Goal: Navigation & Orientation: Go to known website

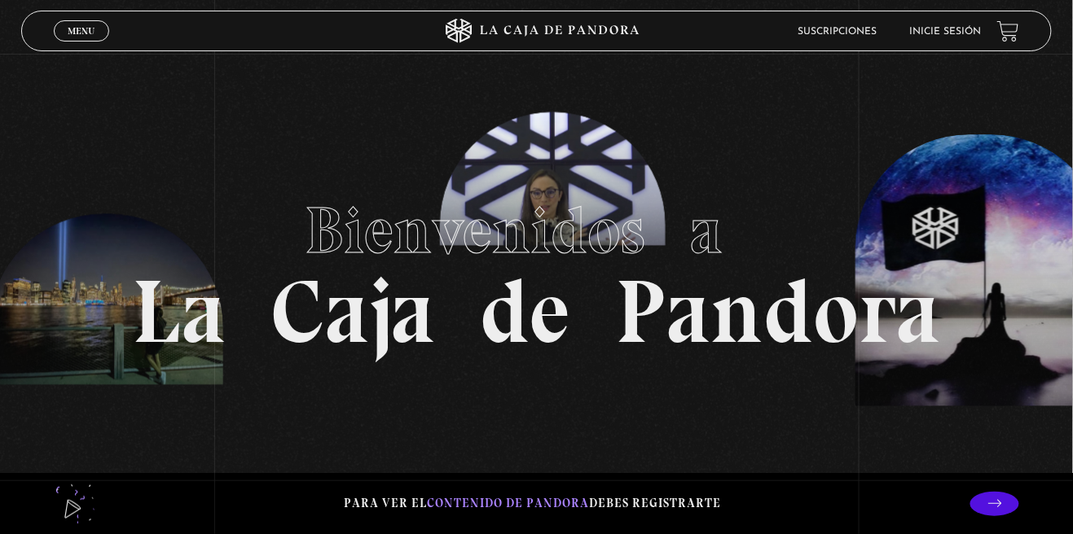
click at [945, 49] on header "Menu Cerrar Suscripciones Inicie sesión" at bounding box center [536, 31] width 1030 height 41
click at [959, 32] on link "Inicie sesión" at bounding box center [945, 32] width 72 height 10
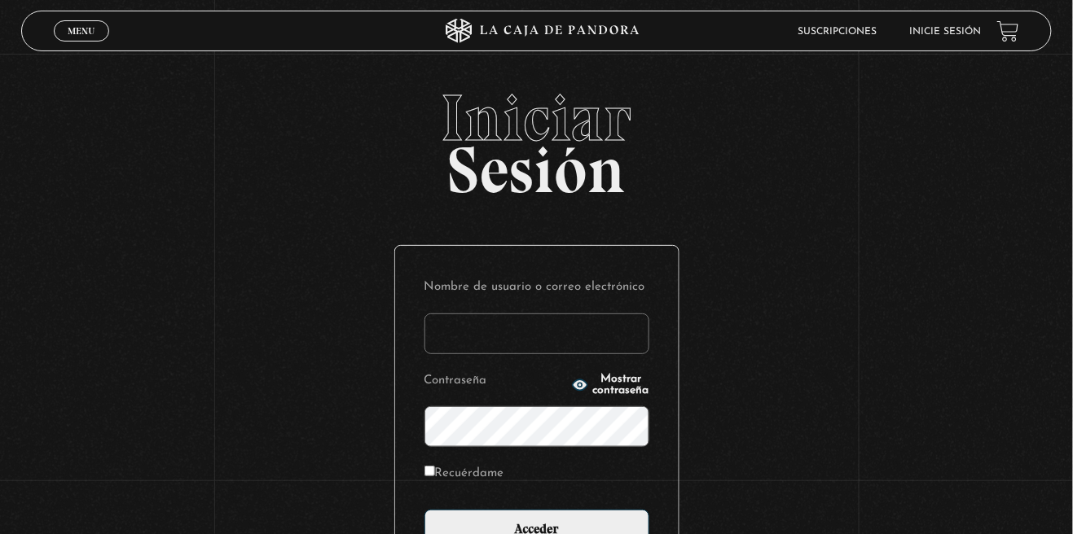
click at [525, 353] on input "Nombre de usuario o correo electrónico" at bounding box center [536, 334] width 225 height 41
type input "[EMAIL_ADDRESS][DOMAIN_NAME]"
click at [424, 510] on input "Acceder" at bounding box center [536, 530] width 225 height 41
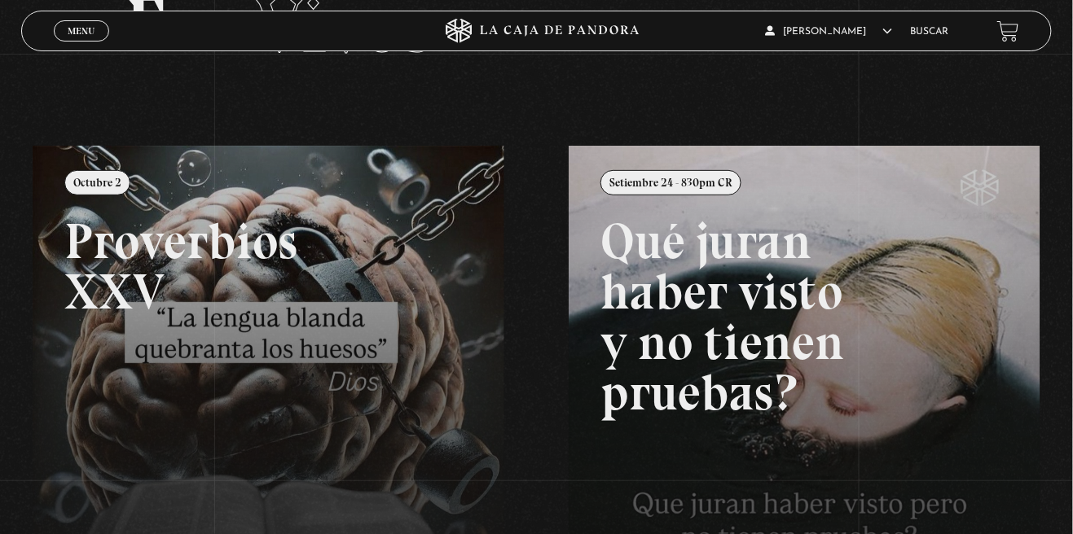
click at [323, 366] on link at bounding box center [569, 413] width 1073 height 534
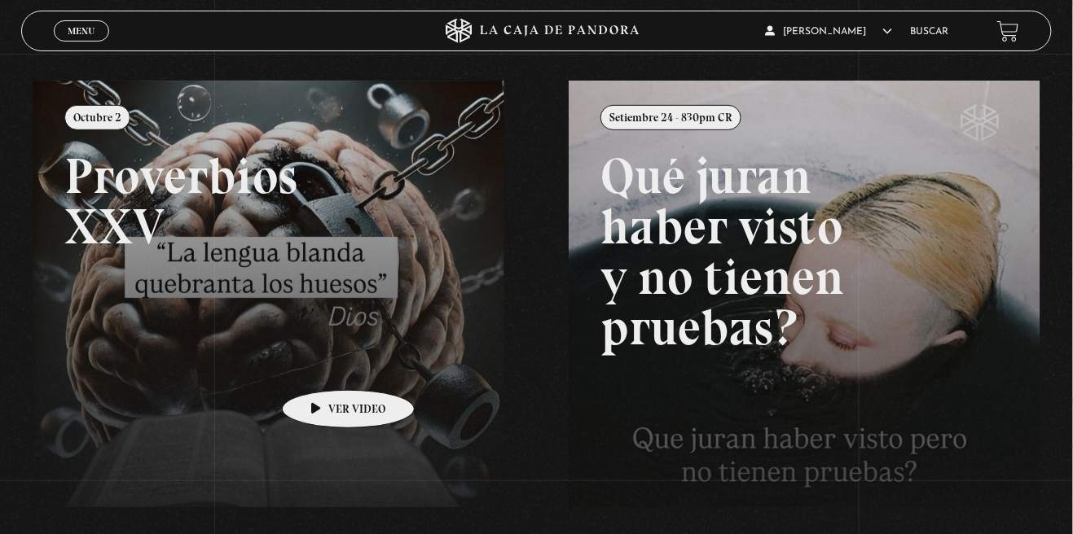
scroll to position [186, 0]
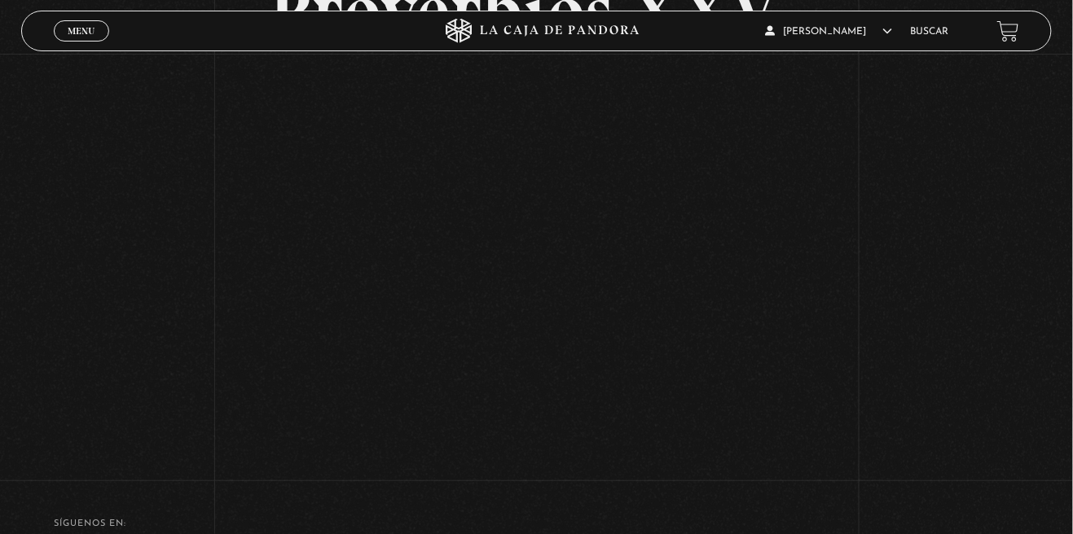
scroll to position [218, 0]
